Goal: Information Seeking & Learning: Learn about a topic

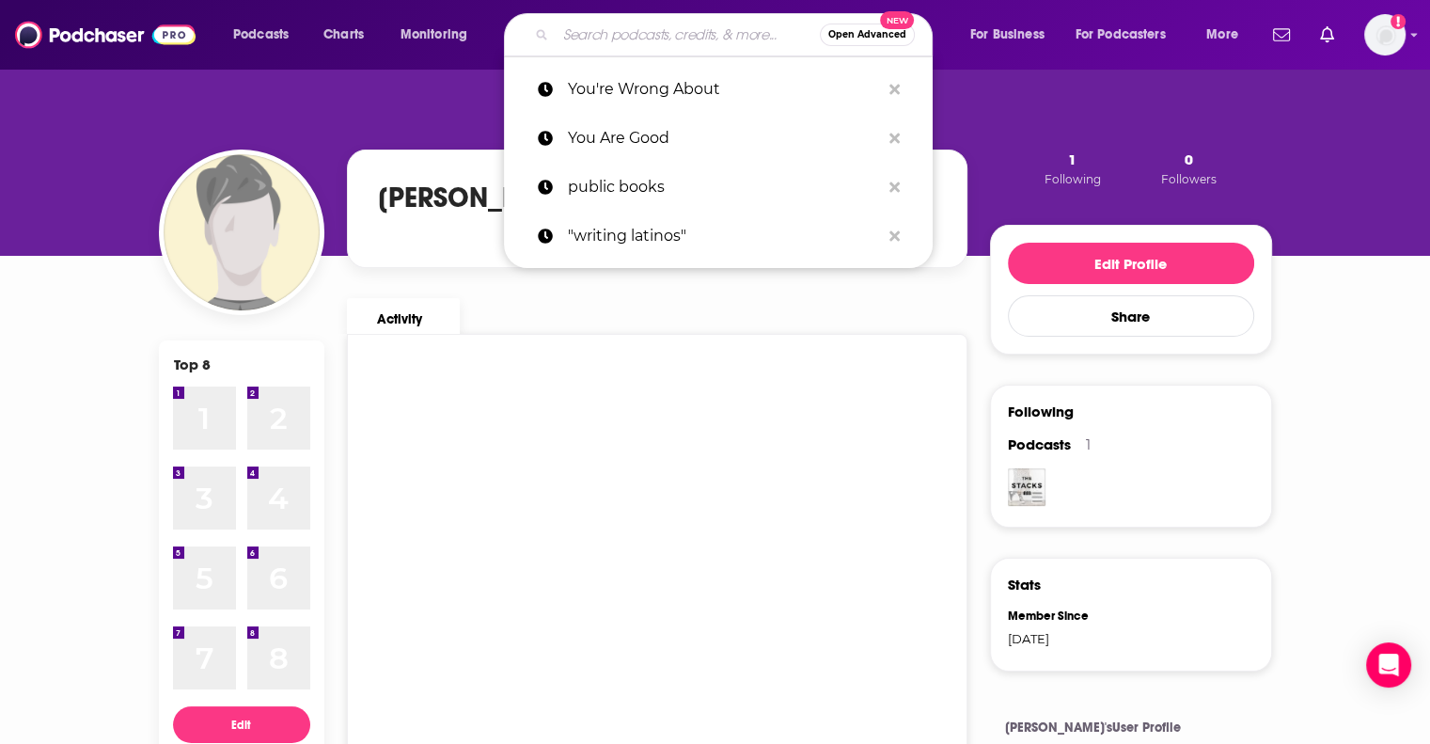
click at [651, 24] on input "Search podcasts, credits, & more..." at bounding box center [688, 35] width 264 height 30
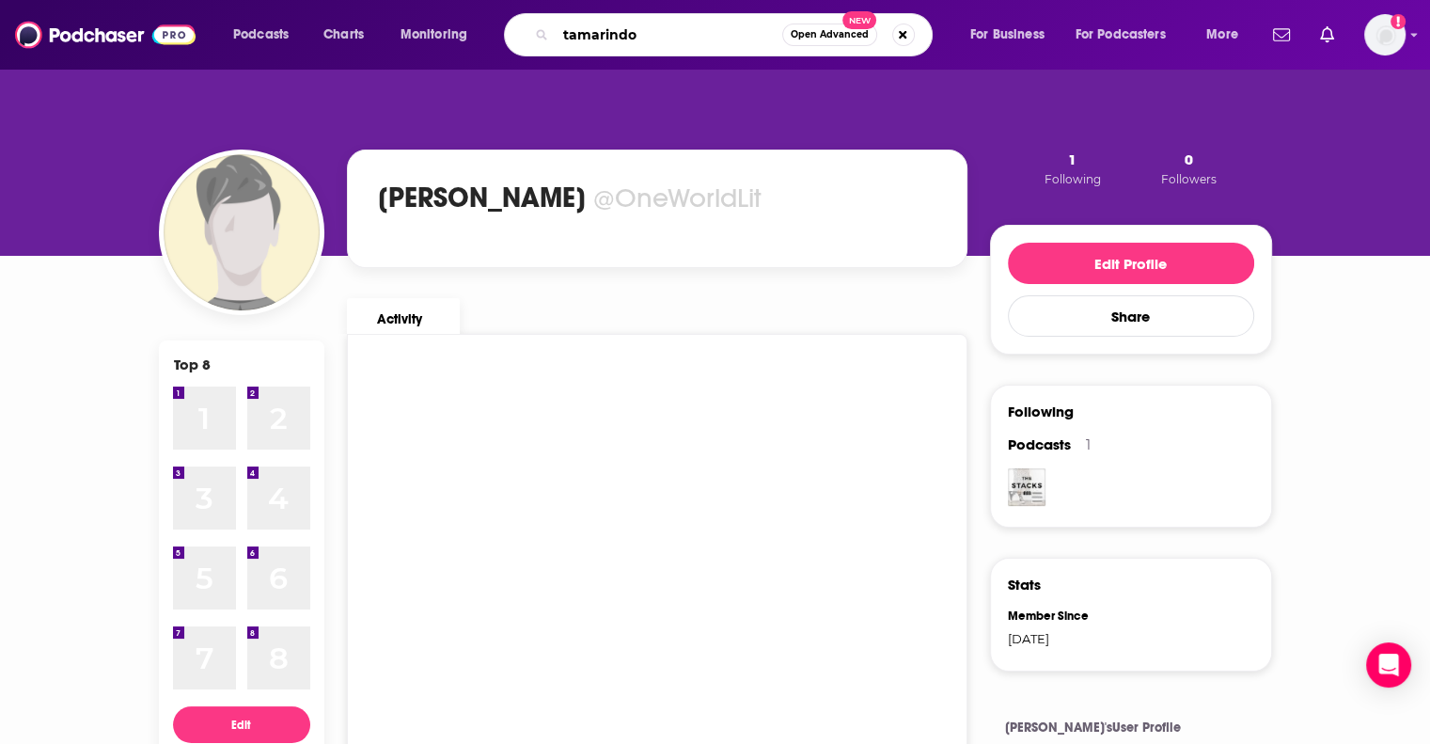
type input "tamarindo"
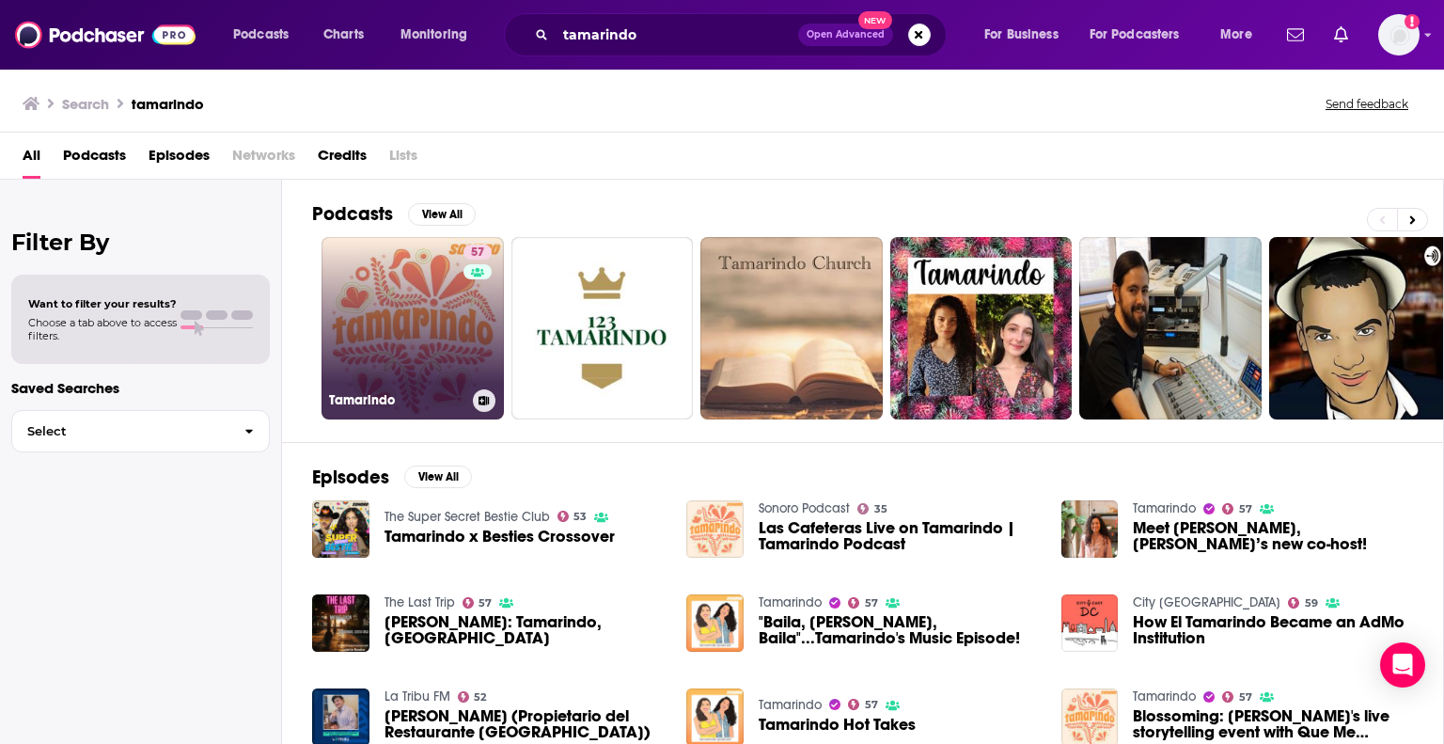
click at [410, 309] on link "57 Tamarindo" at bounding box center [413, 328] width 182 height 182
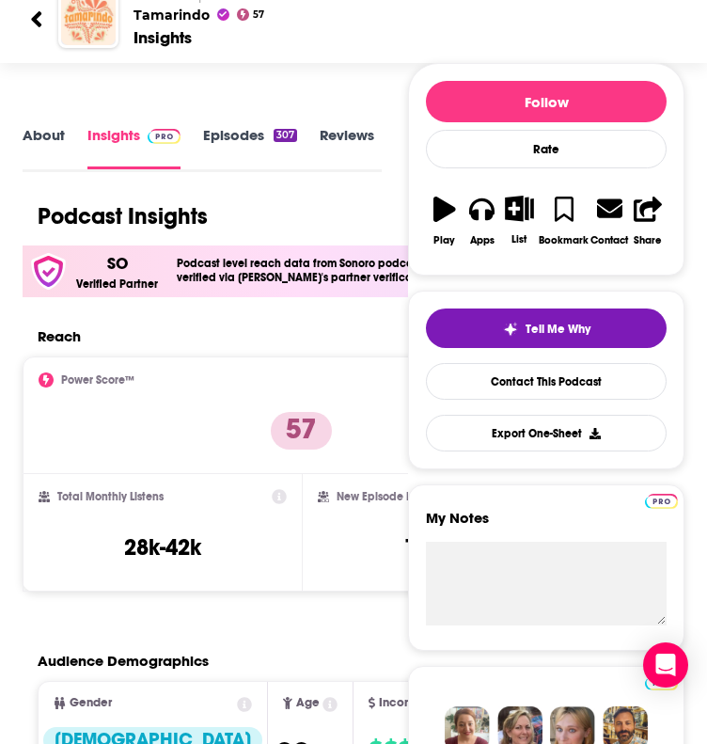
scroll to position [195, 36]
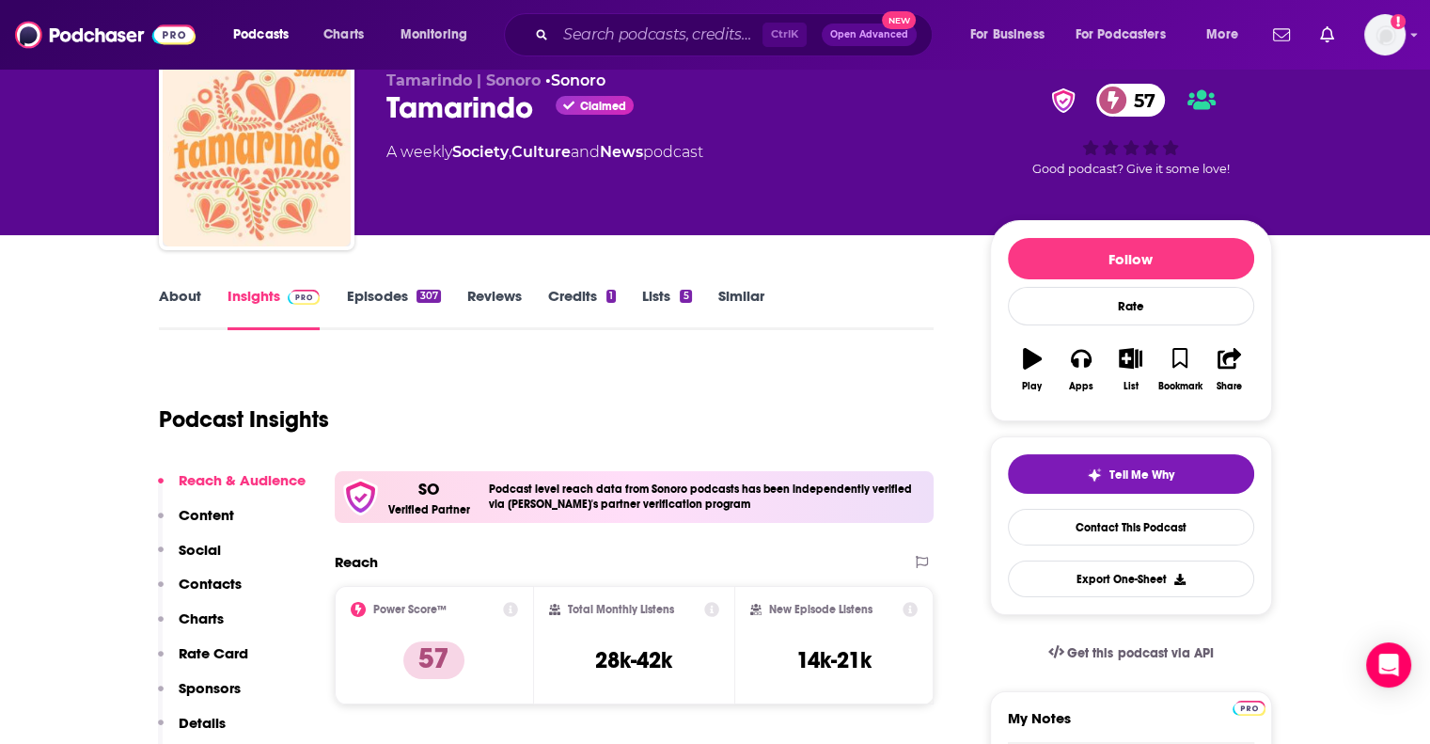
scroll to position [0, 0]
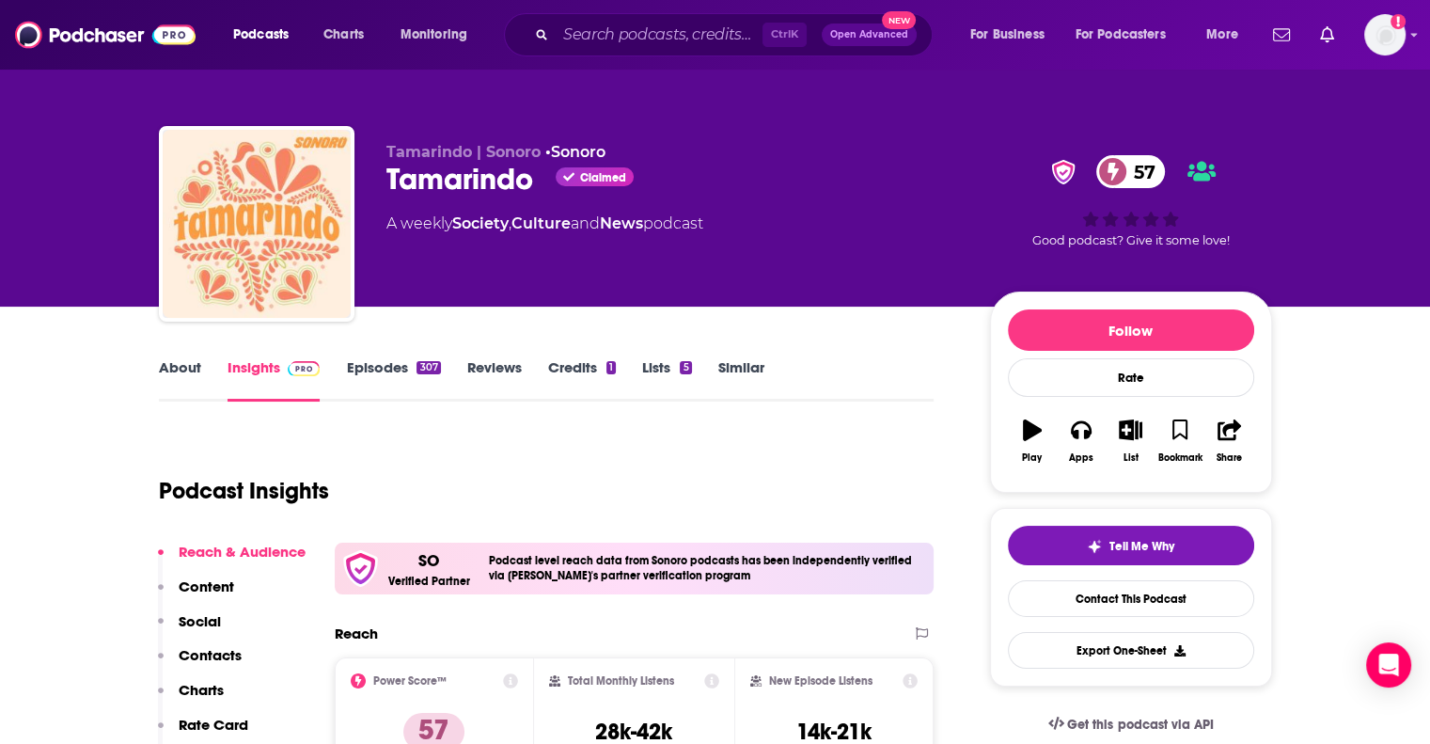
click at [401, 363] on link "Episodes 307" at bounding box center [393, 379] width 94 height 43
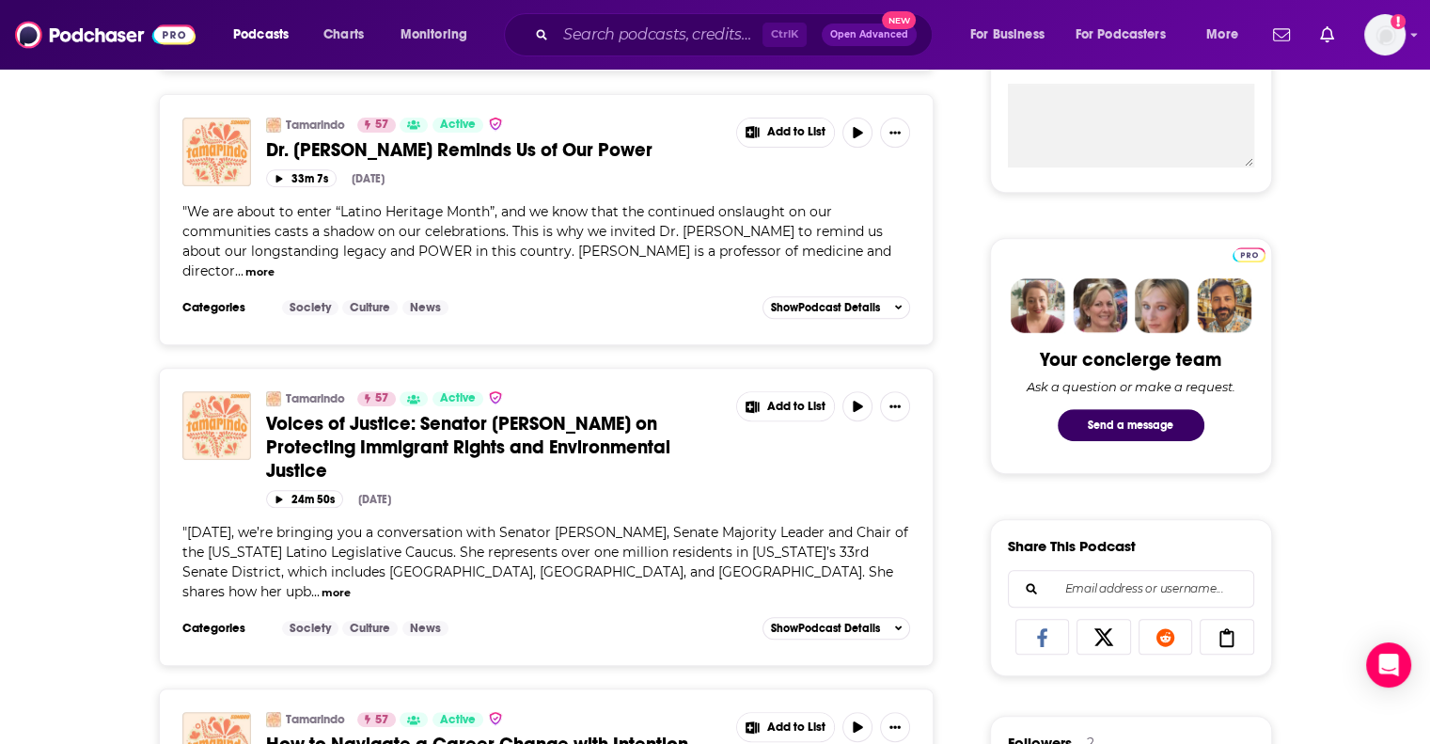
scroll to position [770, 0]
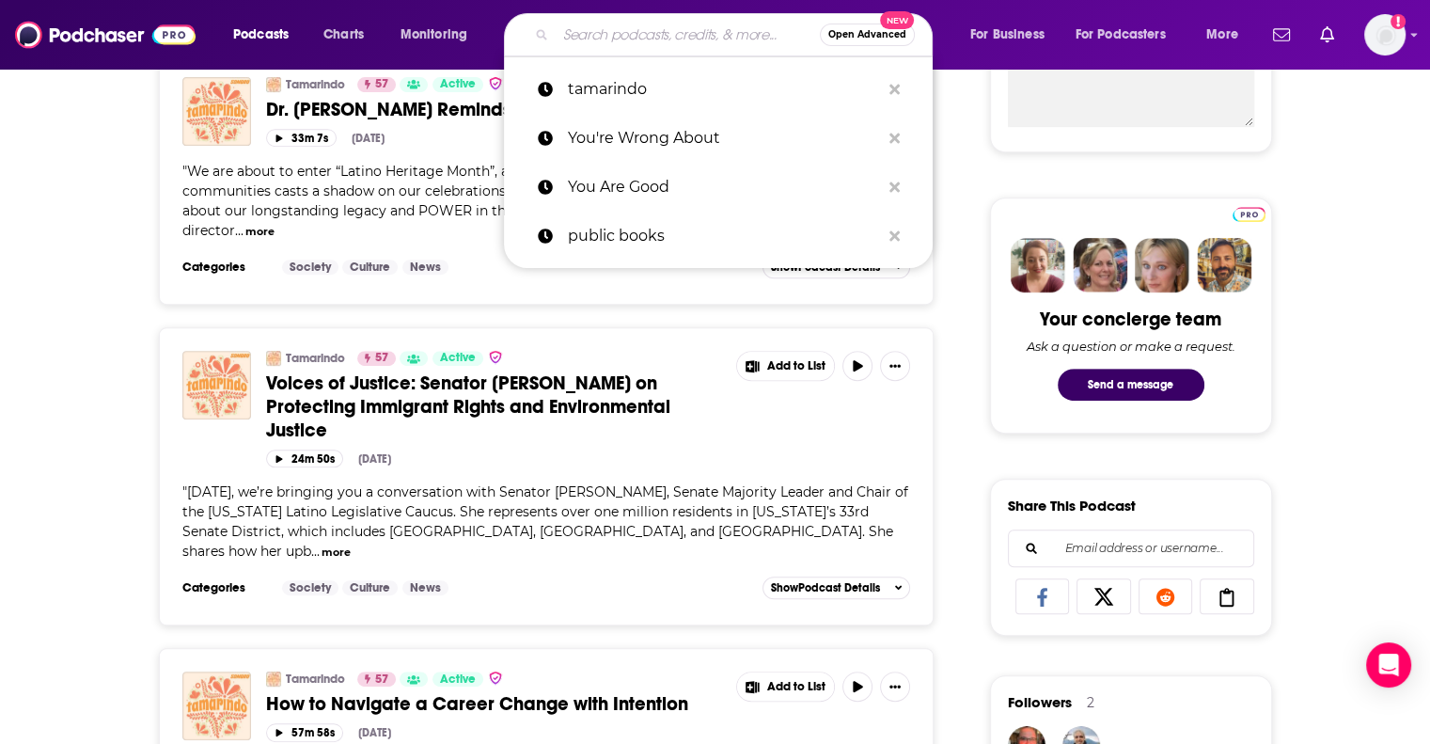
click at [704, 33] on input "Search podcasts, credits, & more..." at bounding box center [688, 35] width 264 height 30
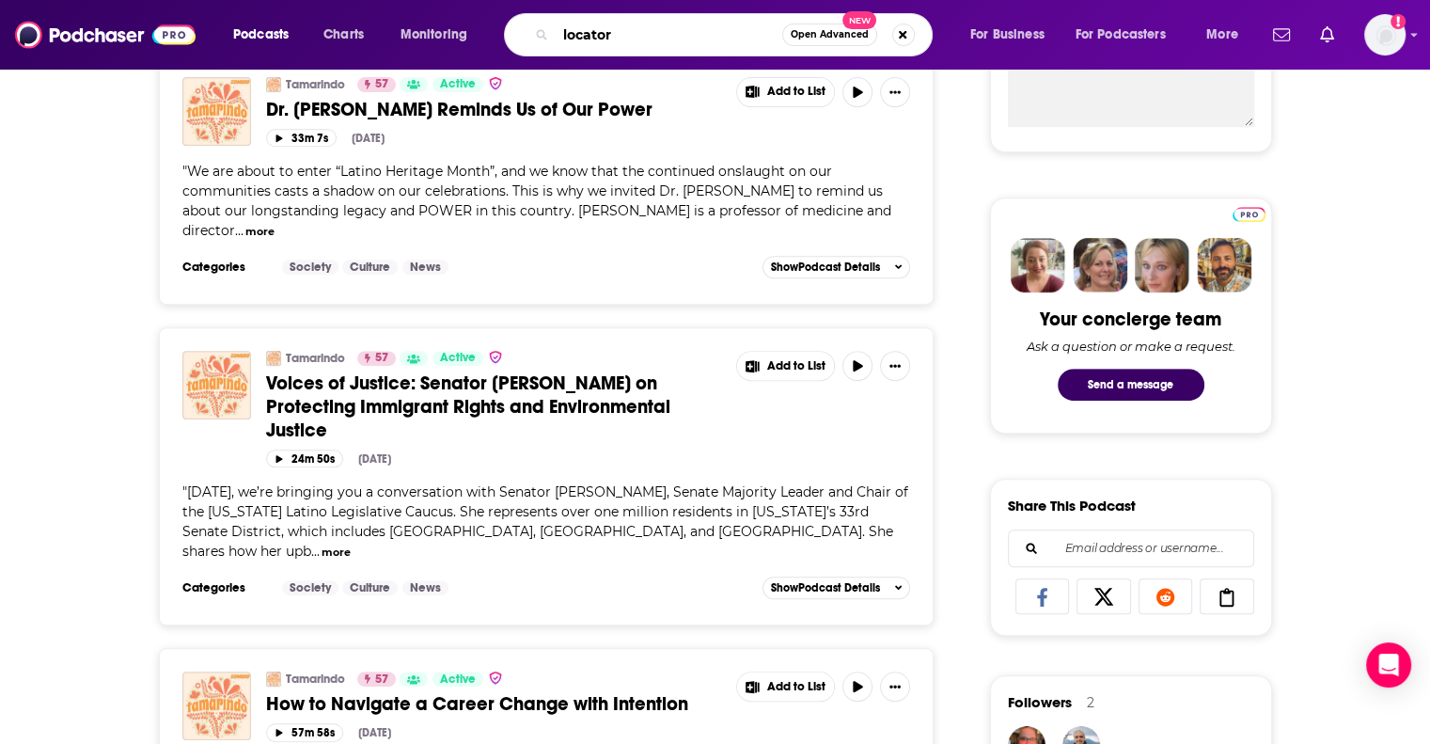
type input "locatora"
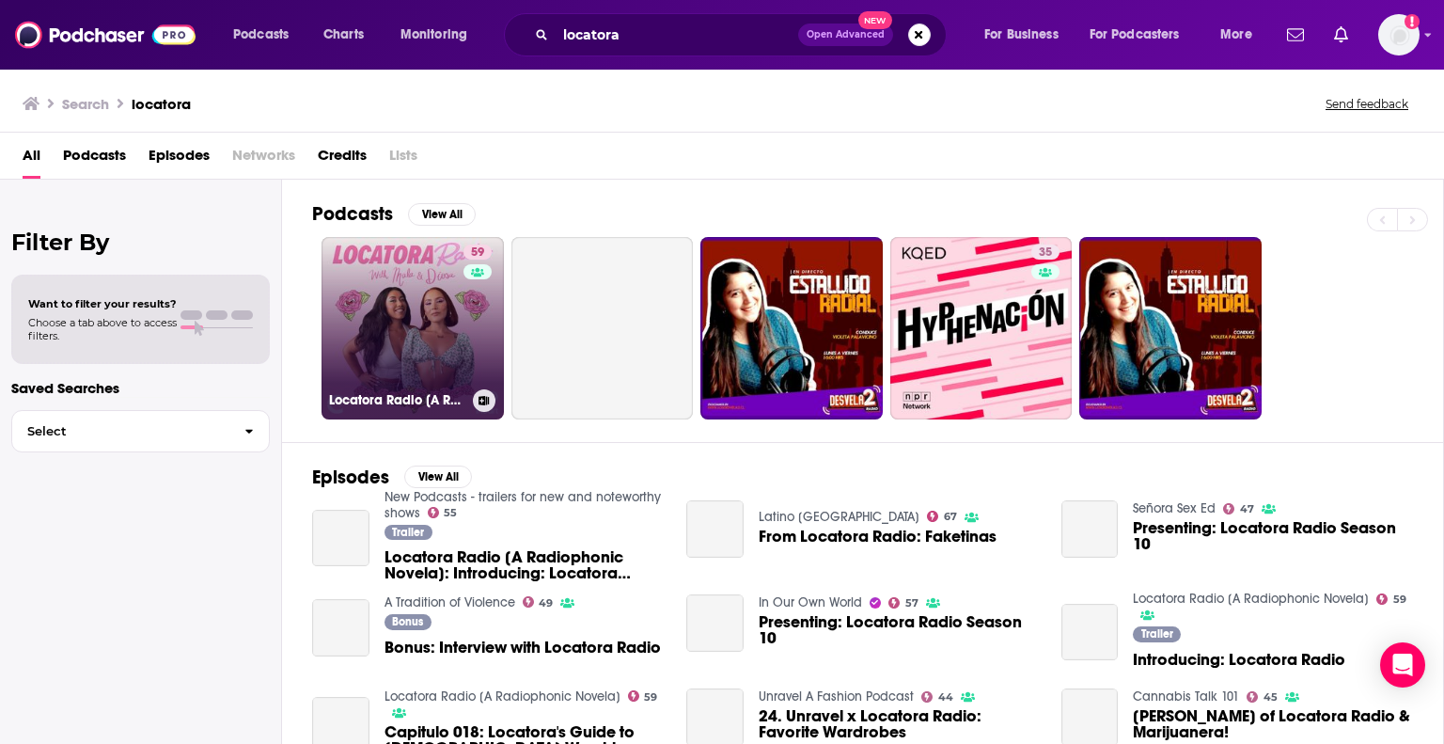
click at [412, 338] on link "59 Locatora Radio [A Radiophonic Novela]" at bounding box center [413, 328] width 182 height 182
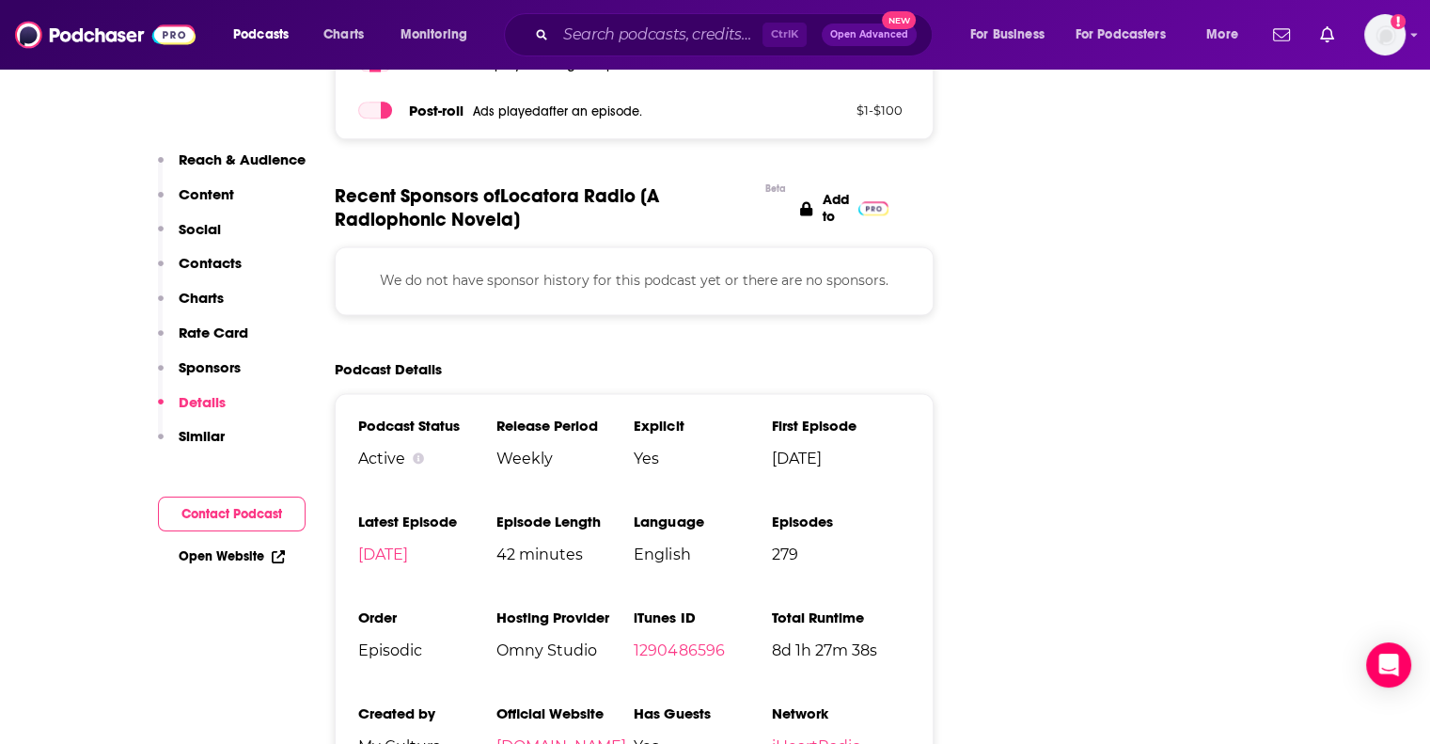
scroll to position [2594, 0]
